Goal: Information Seeking & Learning: Learn about a topic

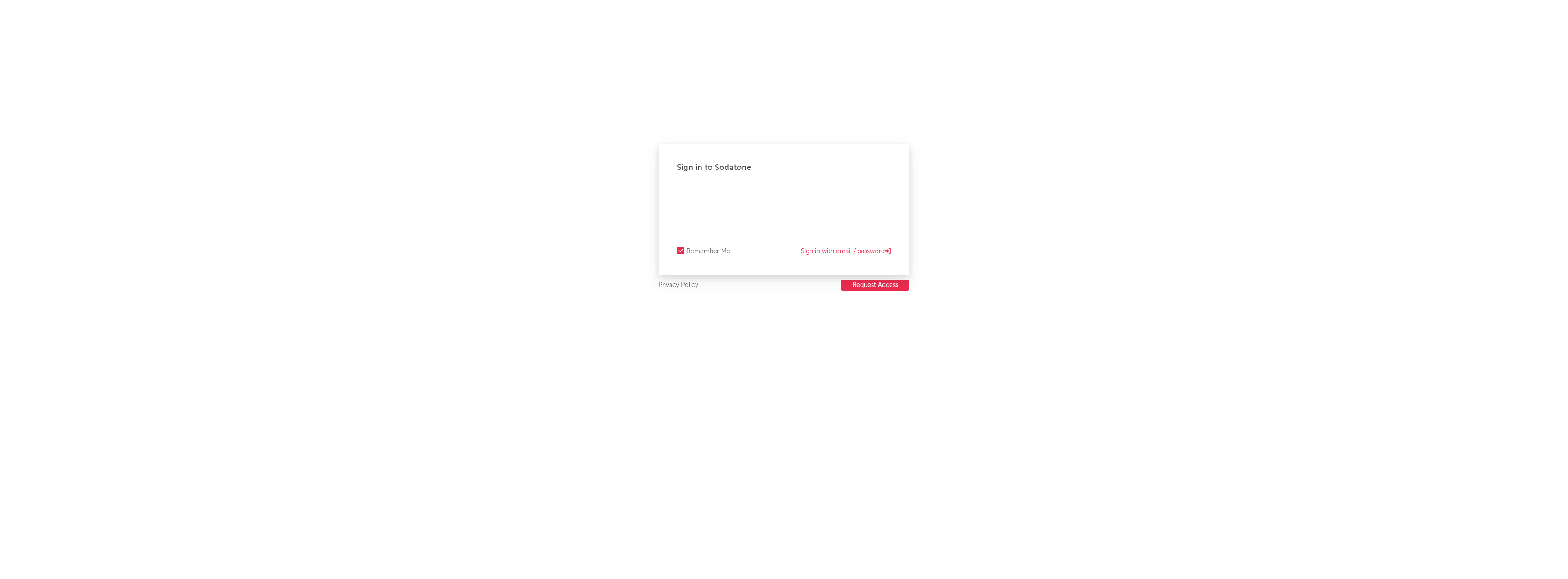
select select "recorded_music"
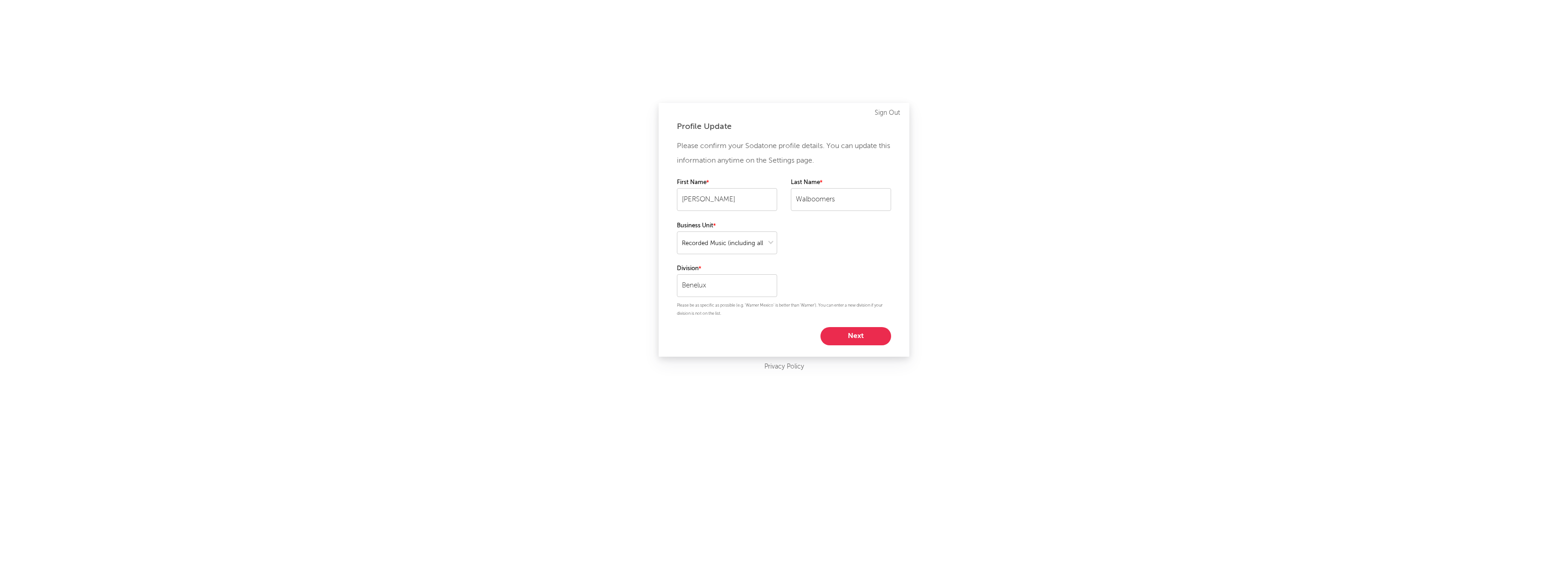
click at [855, 335] on button "Next" at bounding box center [856, 336] width 71 height 18
select select "other"
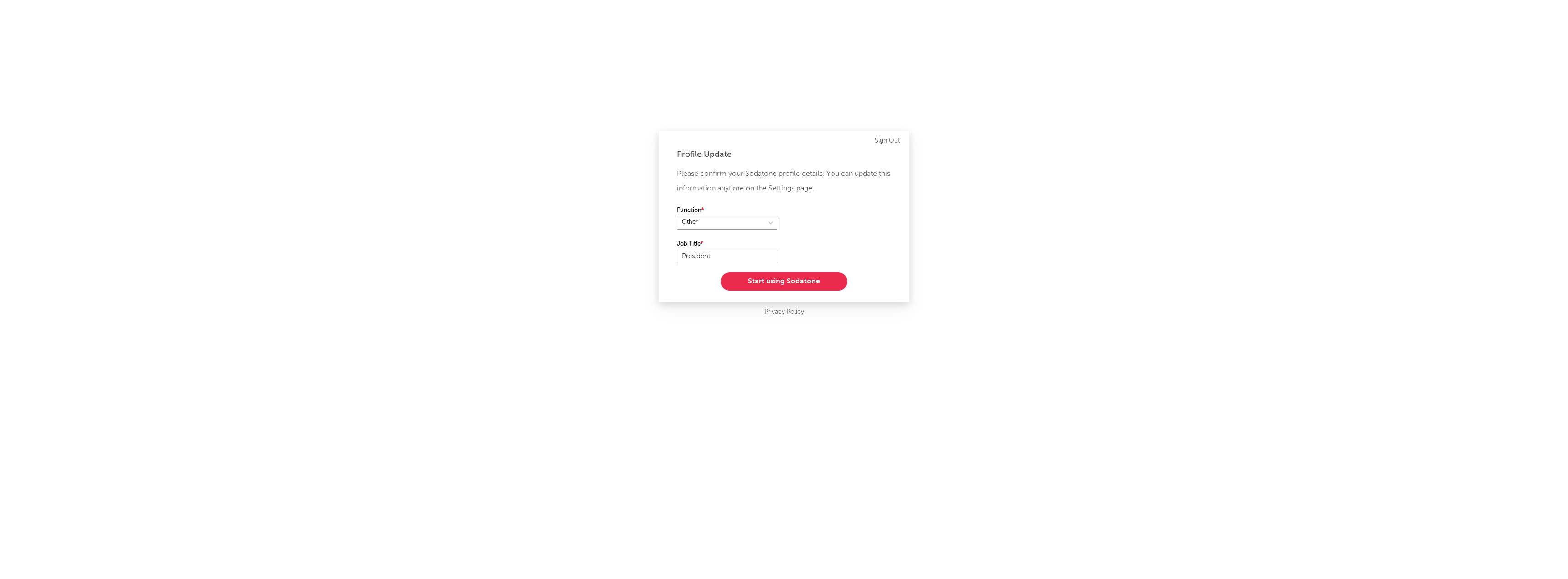
click at [769, 221] on select at bounding box center [727, 223] width 100 height 13
click at [774, 280] on button "Start using Sodatone" at bounding box center [784, 282] width 127 height 18
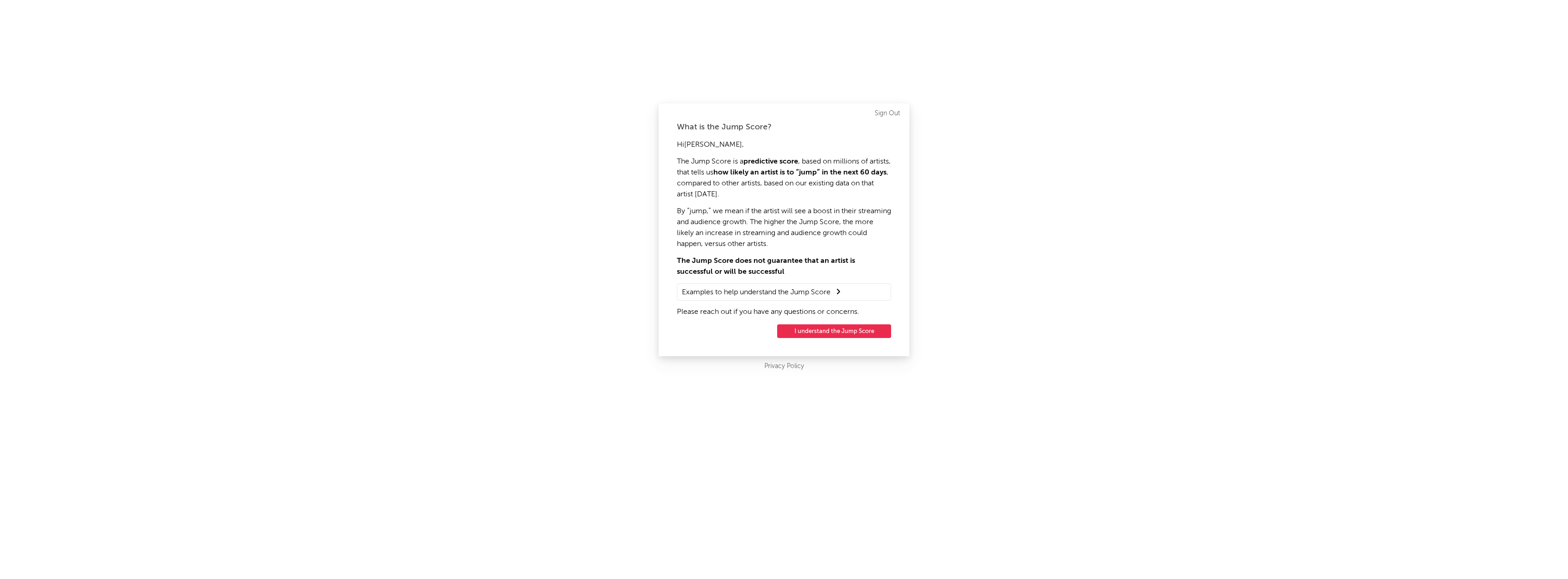
click at [843, 331] on button "I understand the Jump Score" at bounding box center [834, 331] width 114 height 13
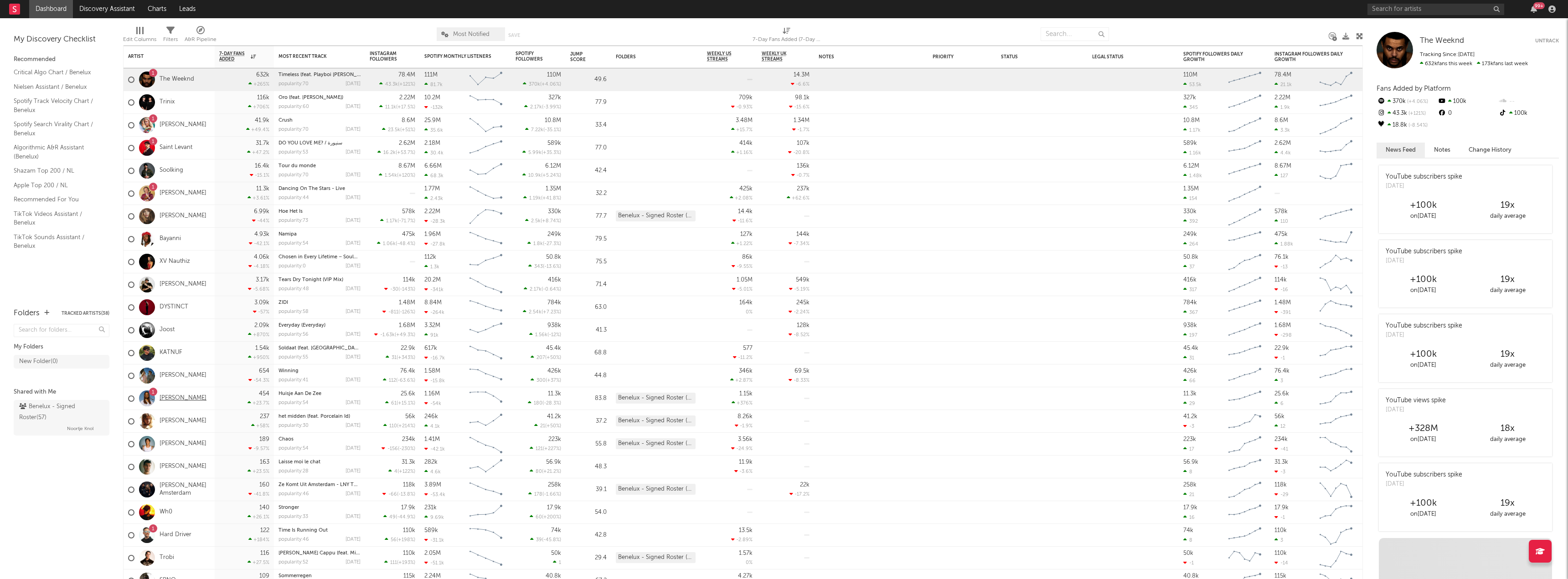
click at [173, 401] on link "[PERSON_NAME]" at bounding box center [183, 398] width 47 height 8
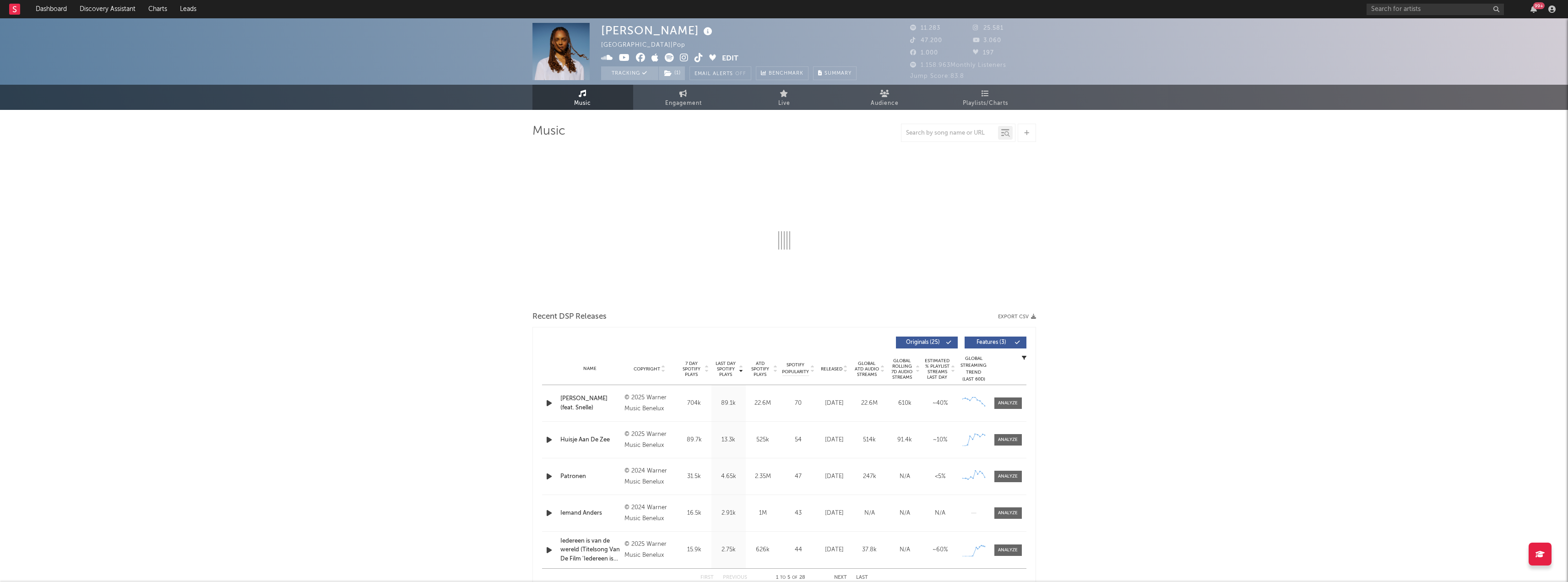
select select "6m"
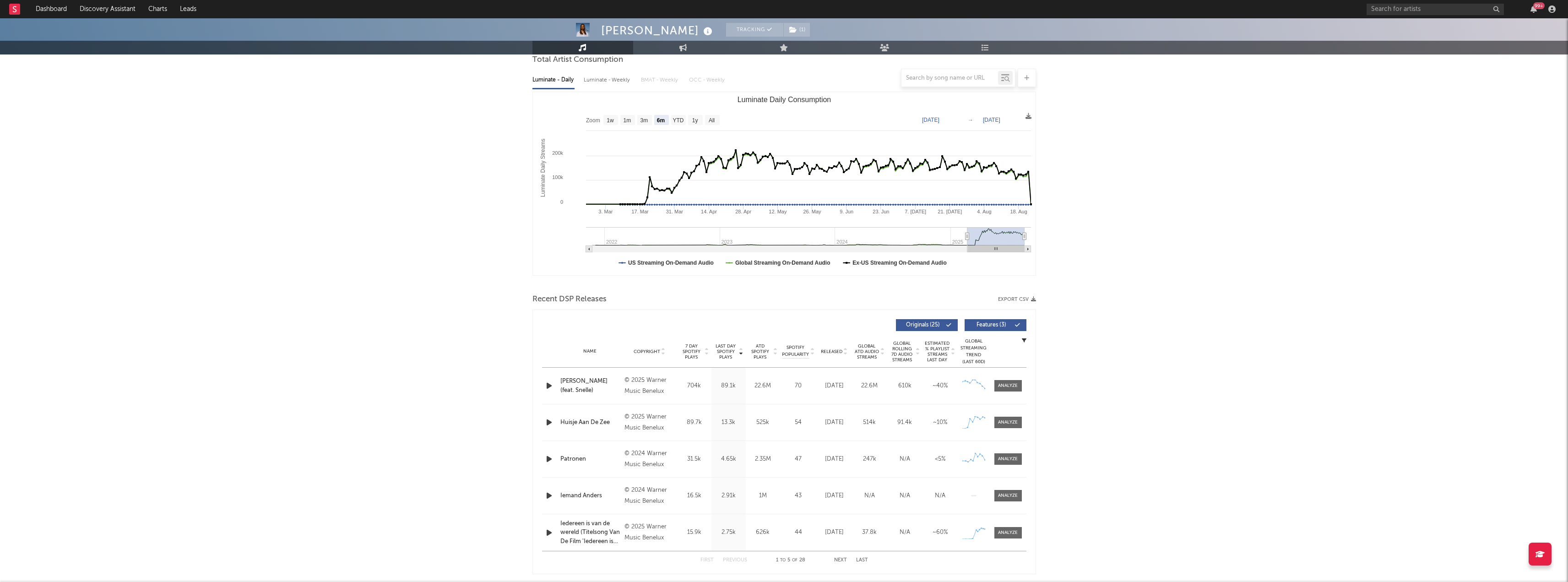
scroll to position [92, 0]
click at [1008, 416] on span at bounding box center [1007, 420] width 28 height 12
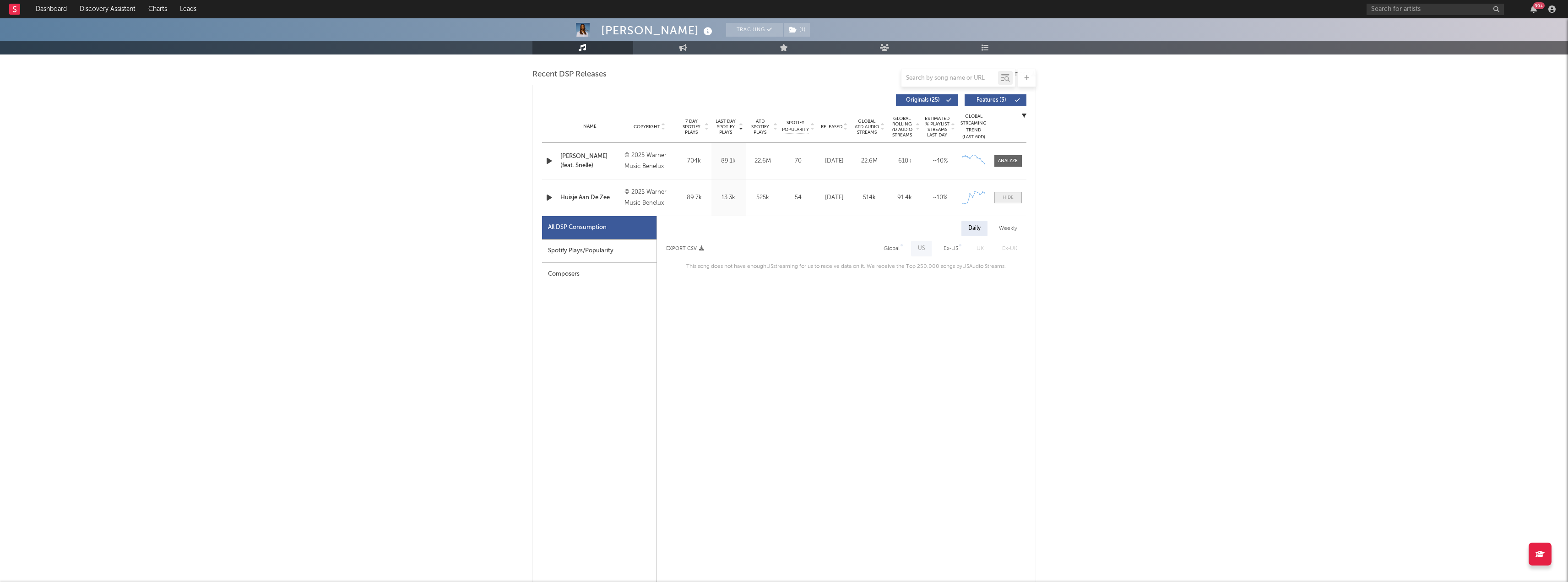
scroll to position [320, 0]
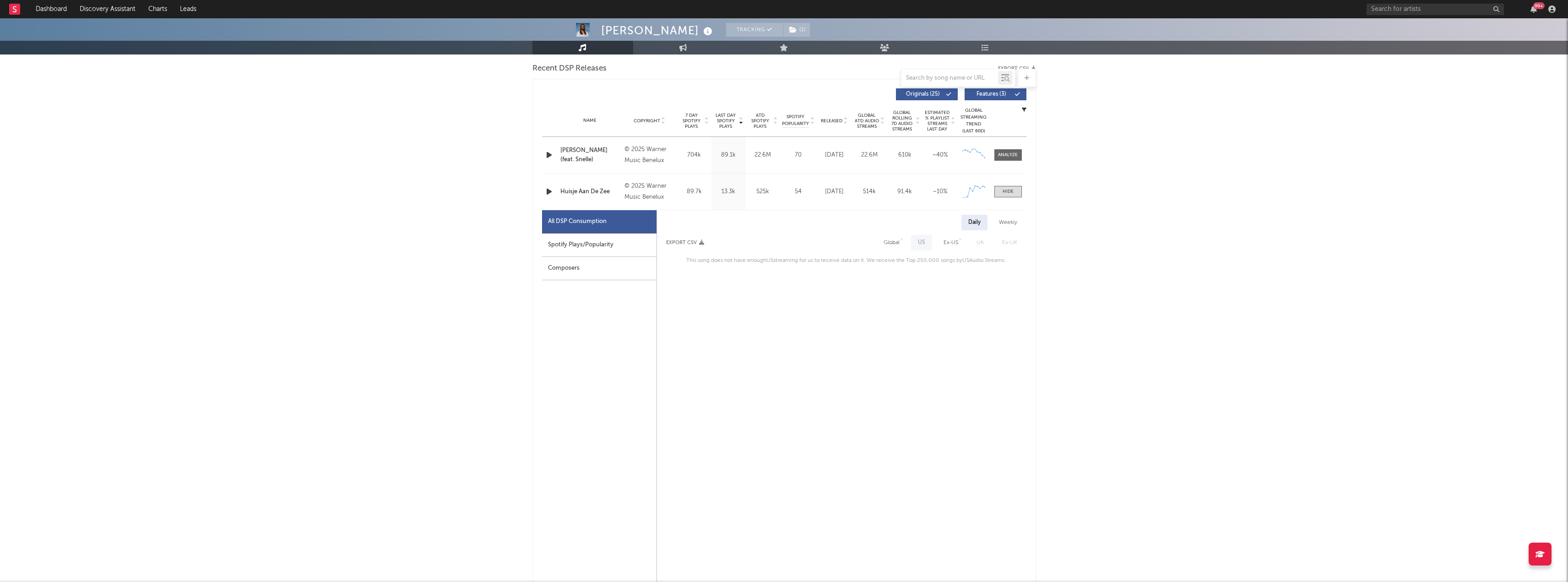
click at [949, 243] on div "Ex-US" at bounding box center [951, 243] width 15 height 11
select select "1w"
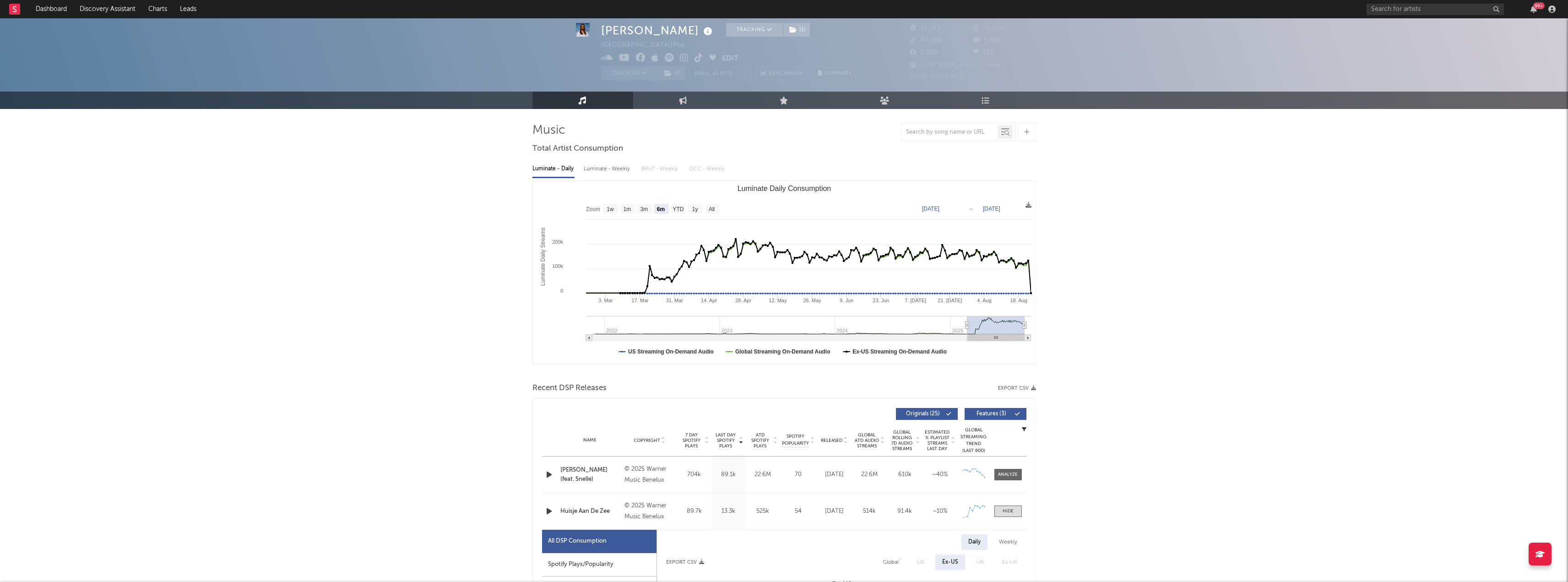
scroll to position [0, 0]
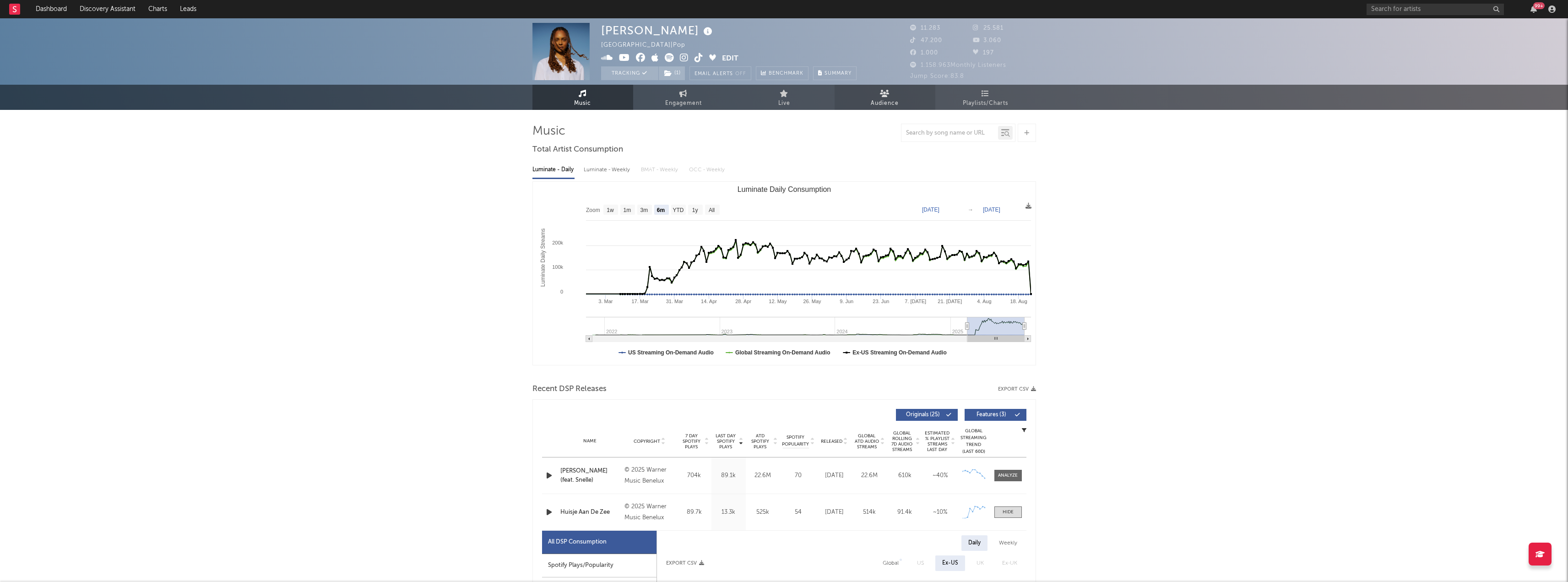
click at [889, 97] on link "Audience" at bounding box center [885, 97] width 101 height 25
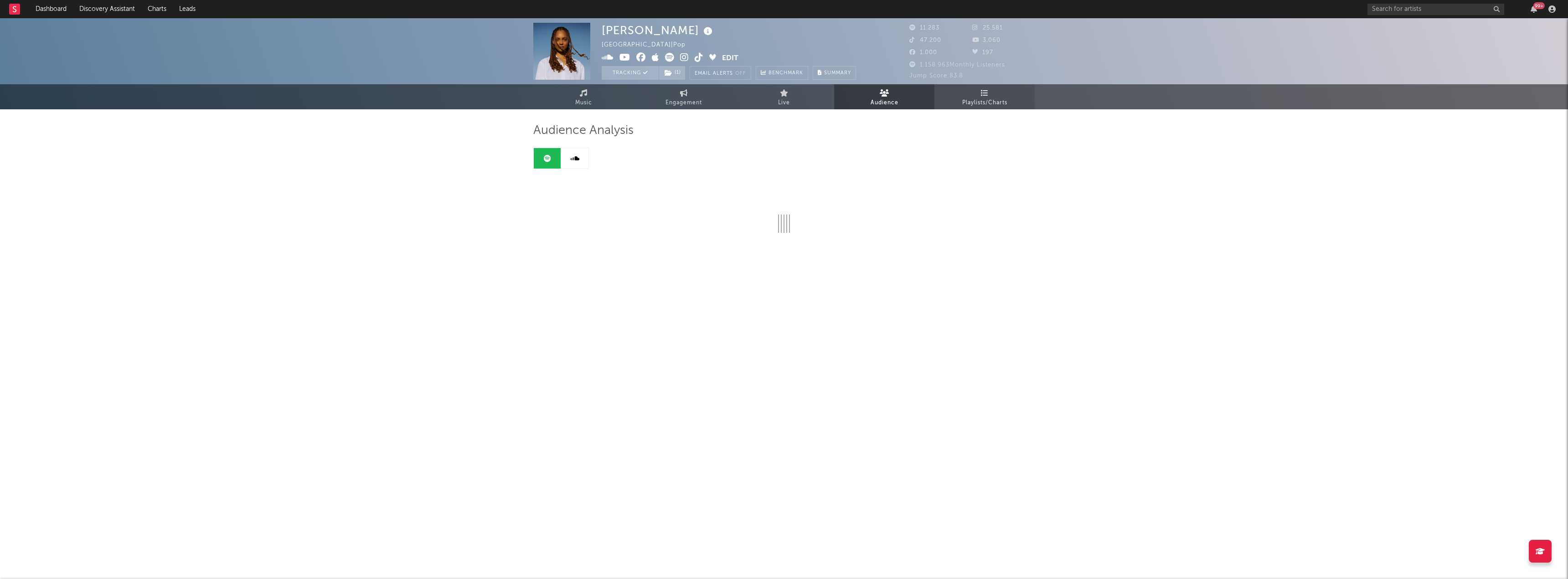
click at [971, 99] on span "Playlists/Charts" at bounding box center [985, 103] width 45 height 11
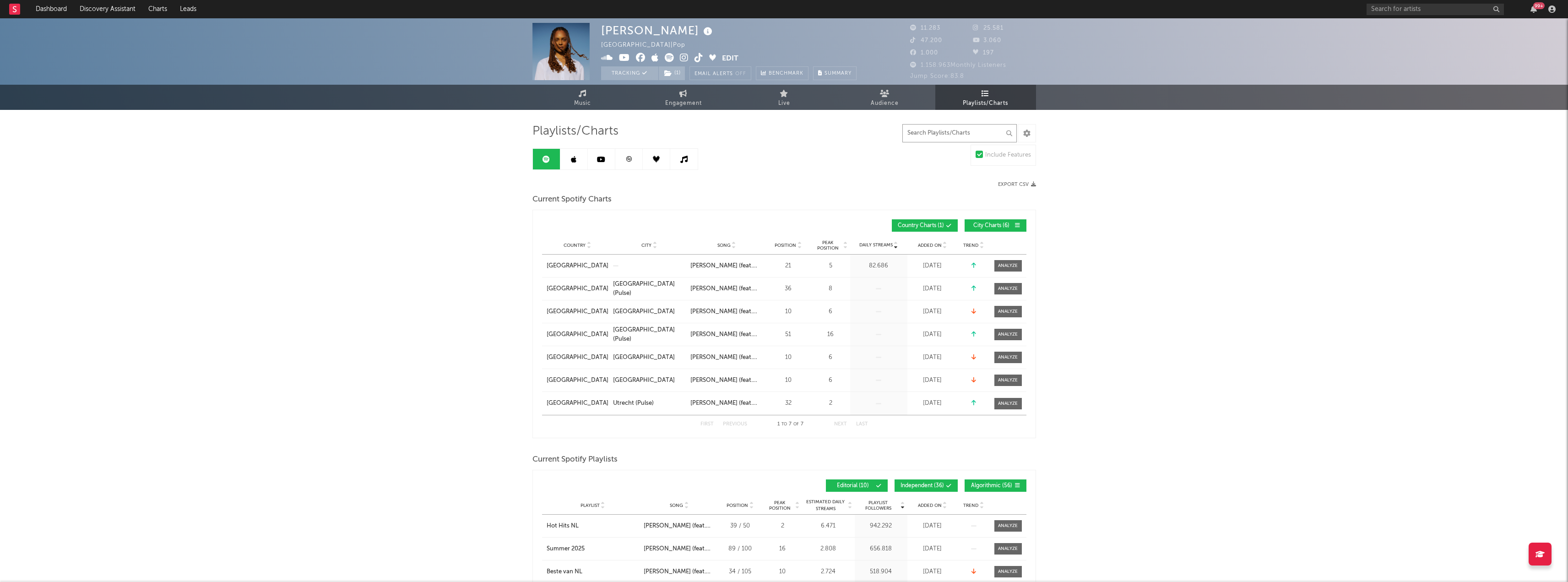
click at [935, 134] on input "text" at bounding box center [959, 133] width 114 height 18
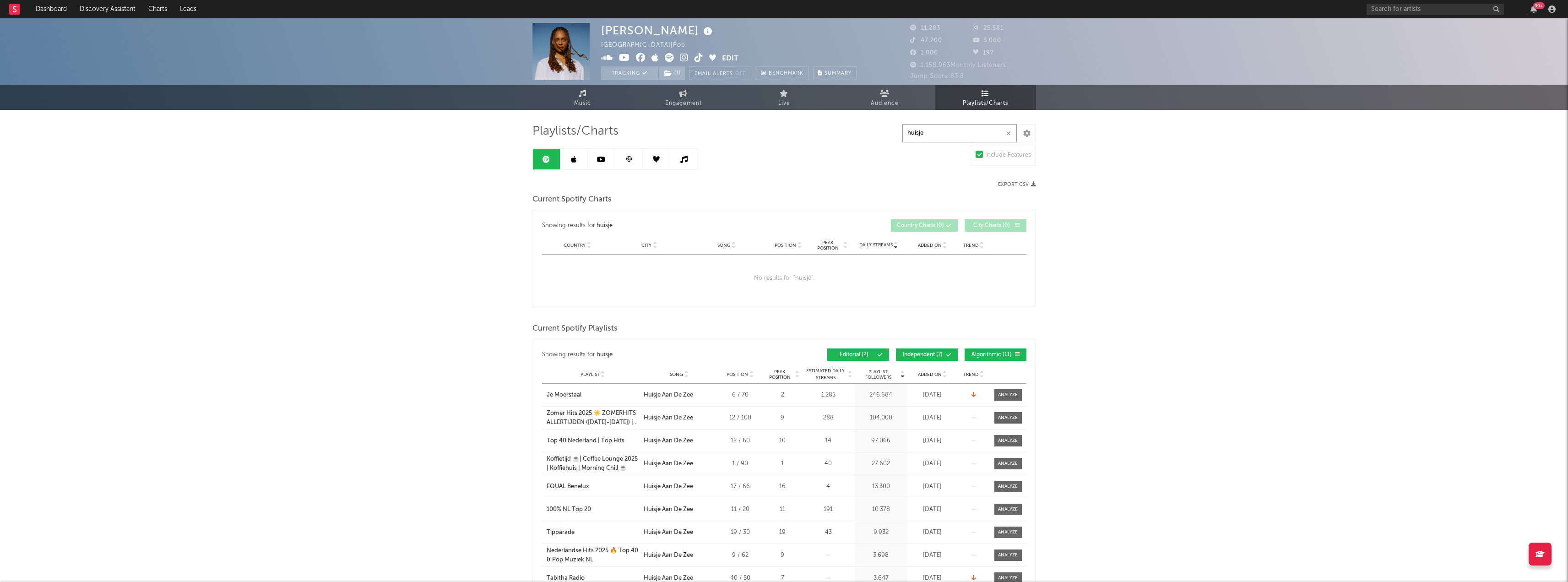
type input "huisje"
